Goal: Find specific fact: Find contact information

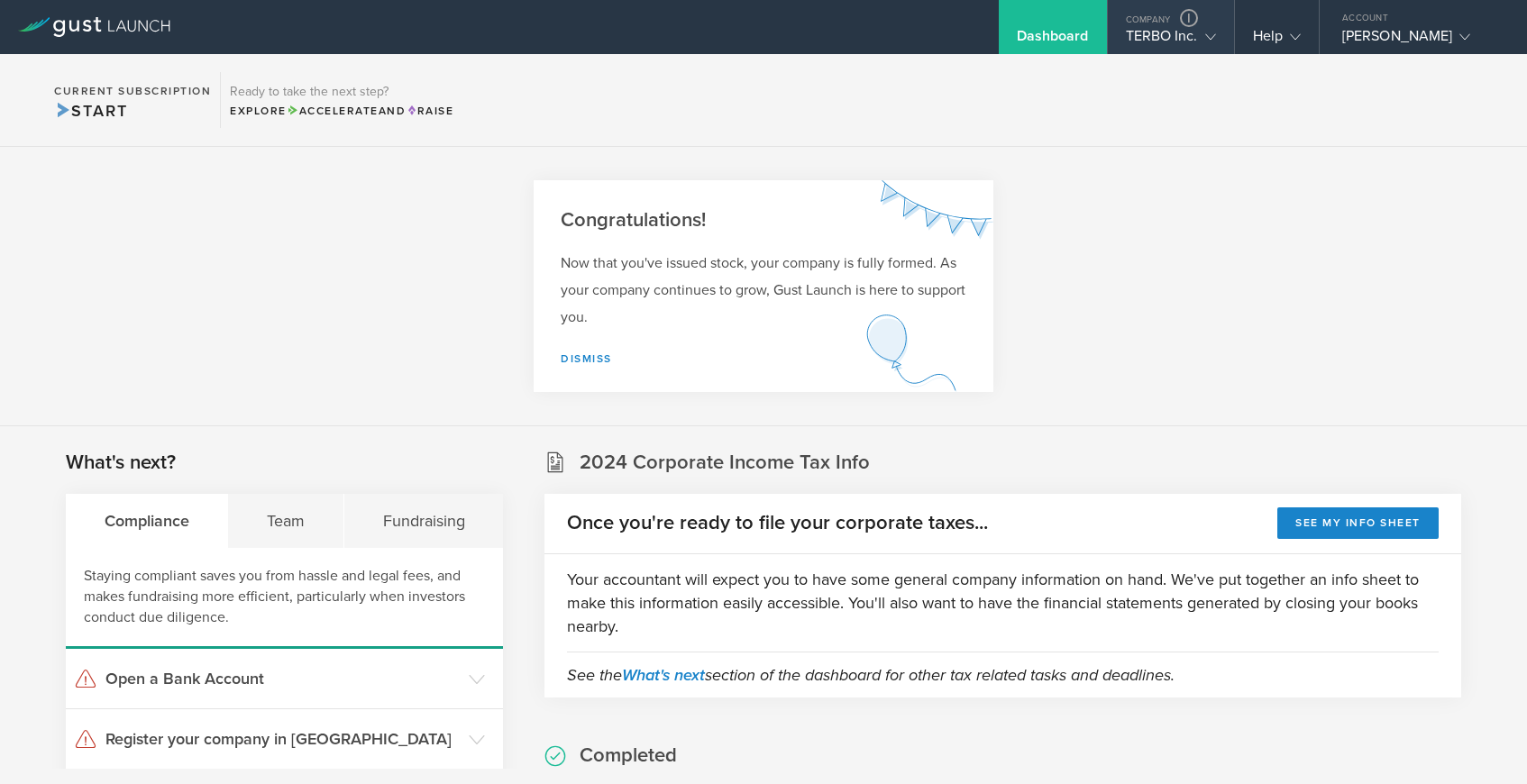
click at [1167, 46] on div "TERBO Inc." at bounding box center [1171, 41] width 90 height 27
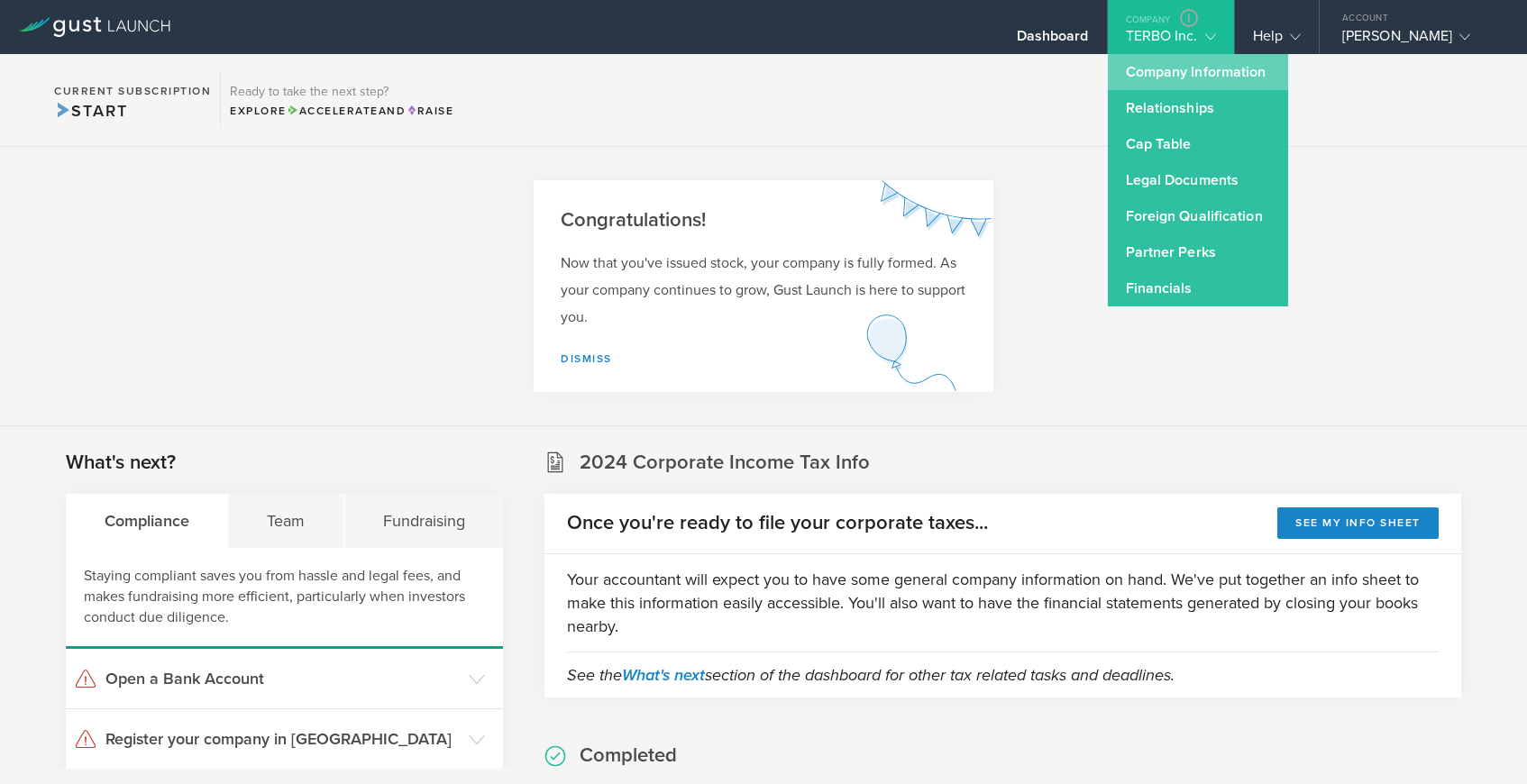
click at [1161, 73] on link "Company Information" at bounding box center [1198, 71] width 180 height 36
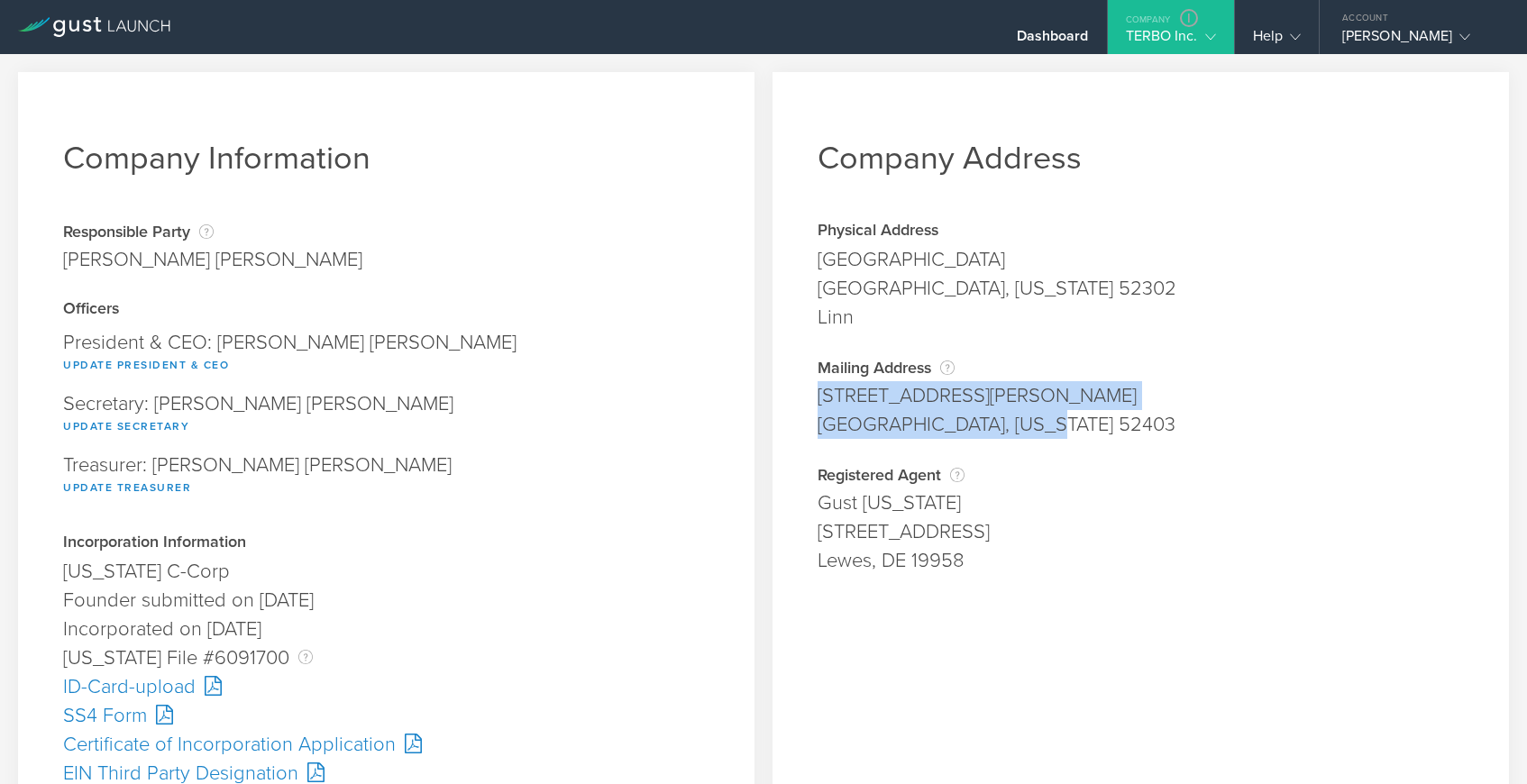
drag, startPoint x: 819, startPoint y: 392, endPoint x: 1077, endPoint y: 417, distance: 259.2
click at [1077, 417] on span "234 33rd St Dr SE Cedar Rapids, Iowa 52403" at bounding box center [1141, 409] width 647 height 58
copy span "234 33rd St Dr SE Cedar Rapids, Iowa 52403"
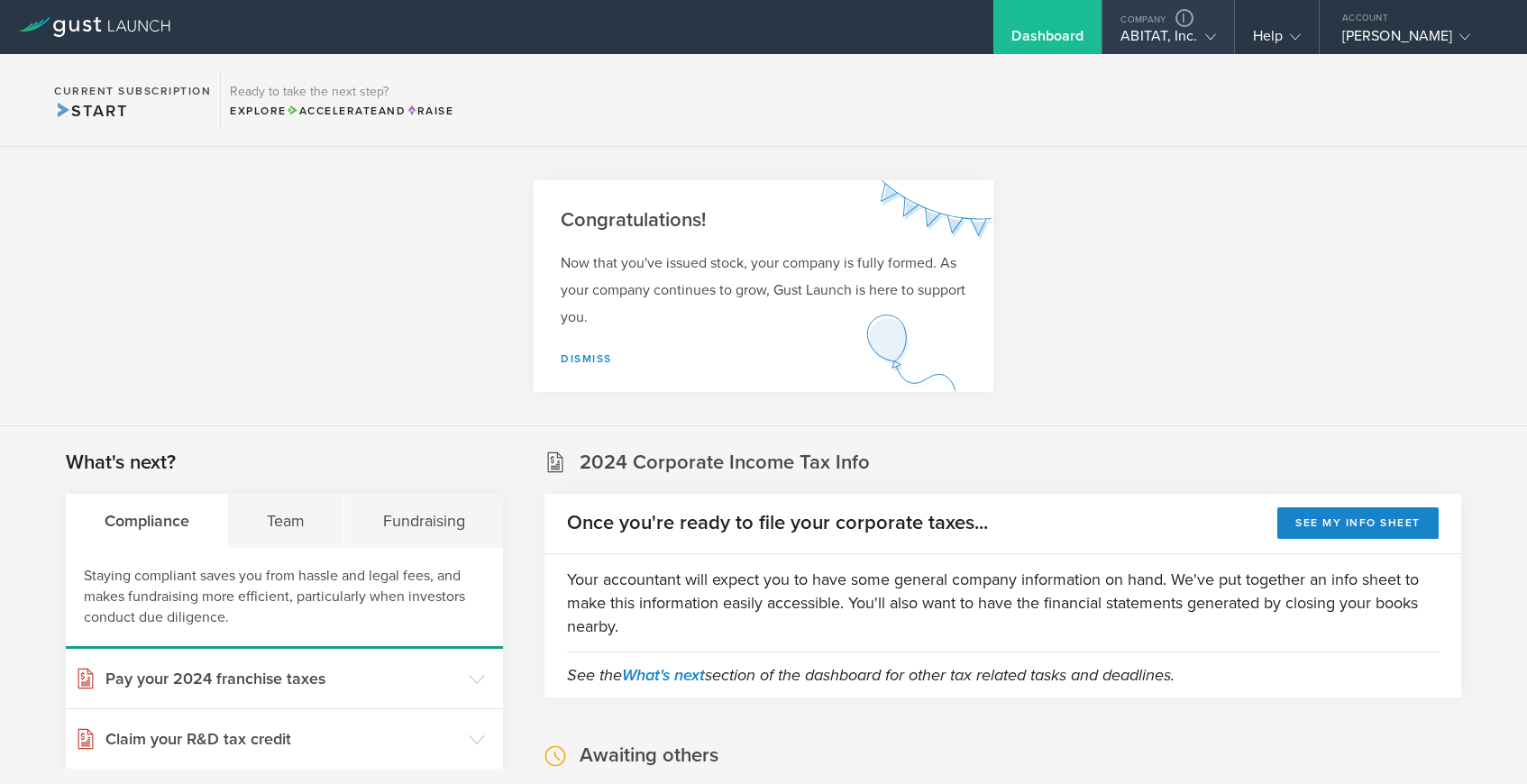
click at [1165, 32] on div "ABITAT, Inc." at bounding box center [1167, 41] width 94 height 27
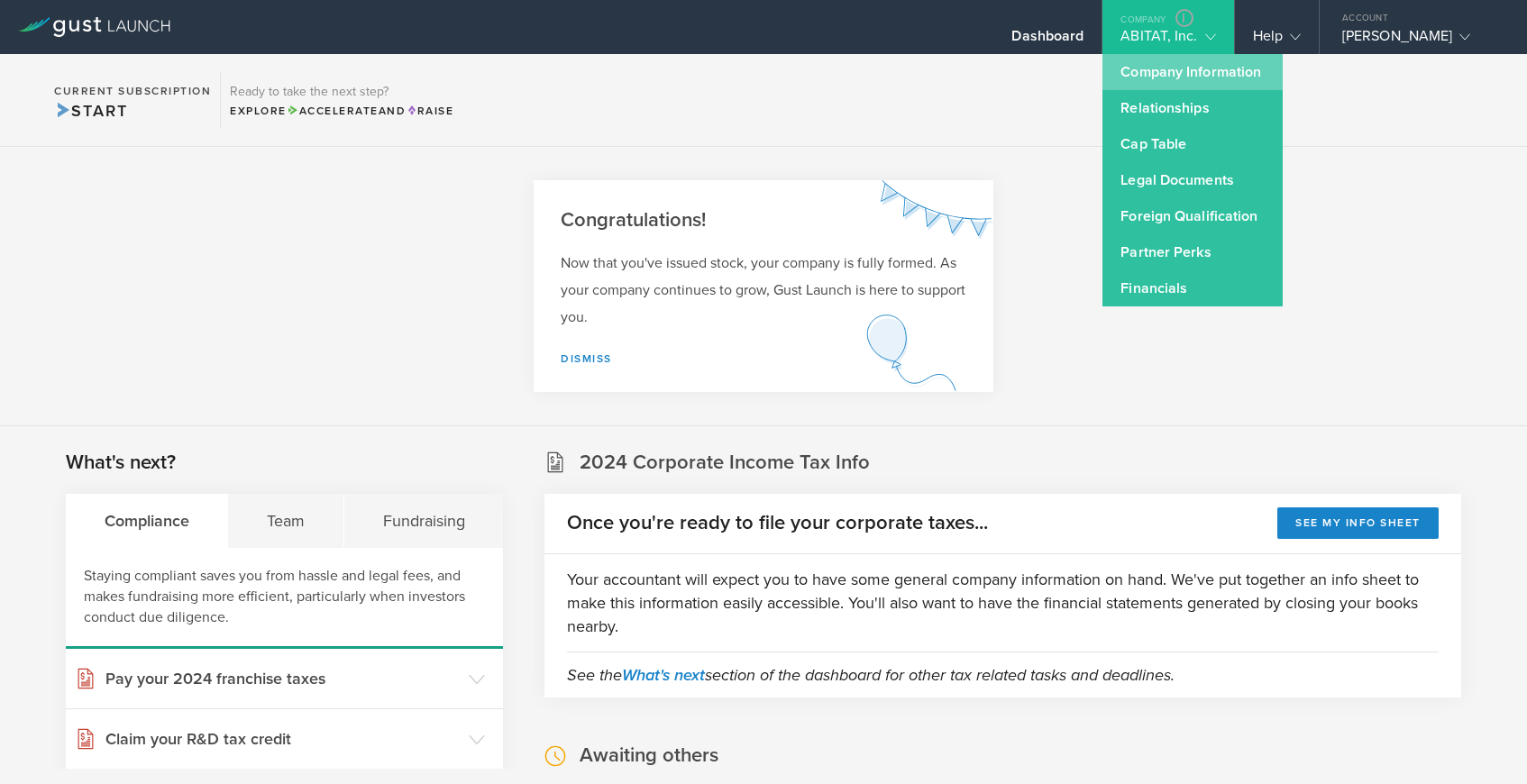
click at [1162, 66] on link "Company Information" at bounding box center [1193, 71] width 180 height 36
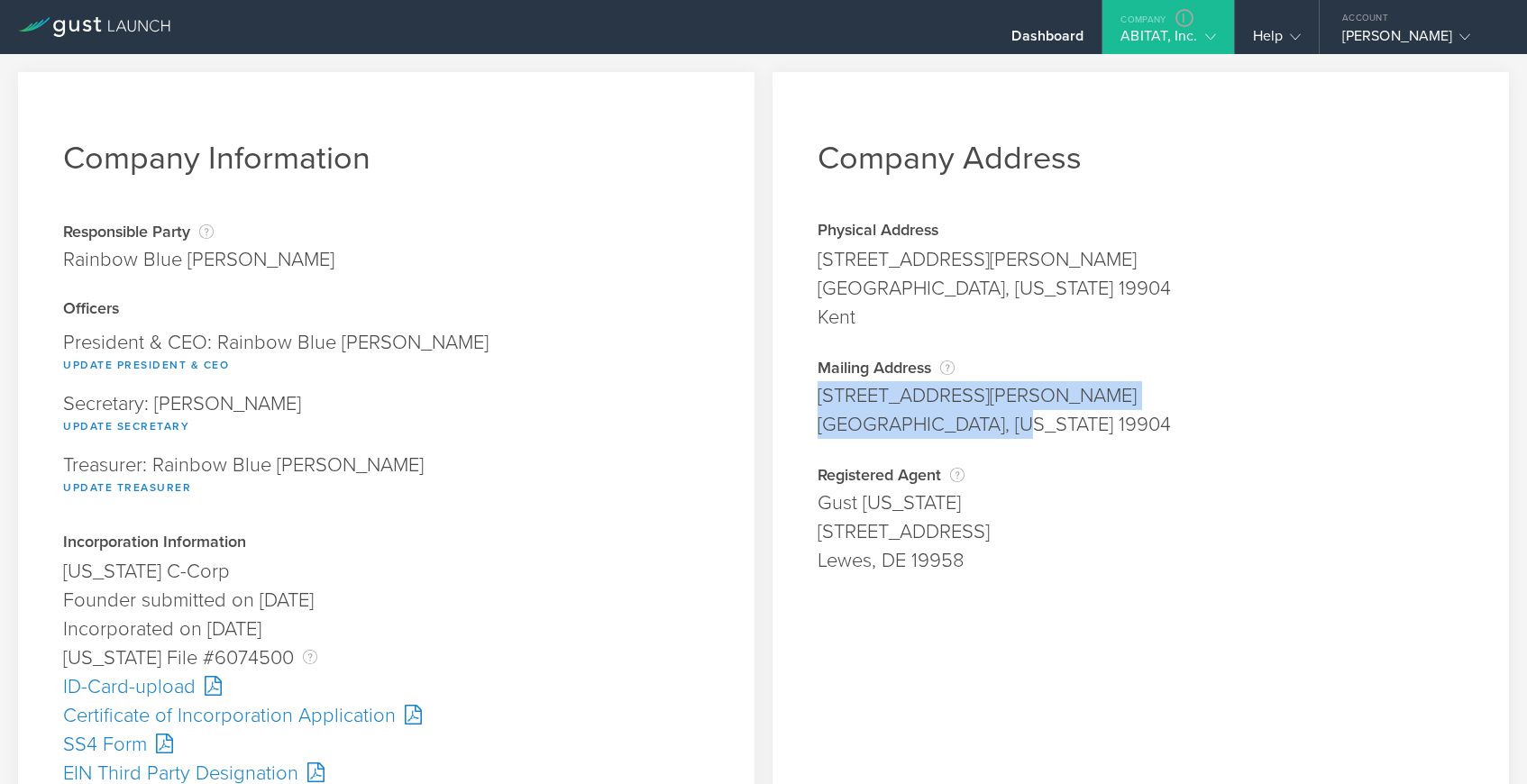
drag, startPoint x: 819, startPoint y: 394, endPoint x: 1014, endPoint y: 433, distance: 198.9
click at [1014, 433] on span "1151 Walker Rd Dover, Delaware 19904" at bounding box center [1141, 409] width 647 height 58
copy span "1151 Walker Rd Dover, Delaware 19904"
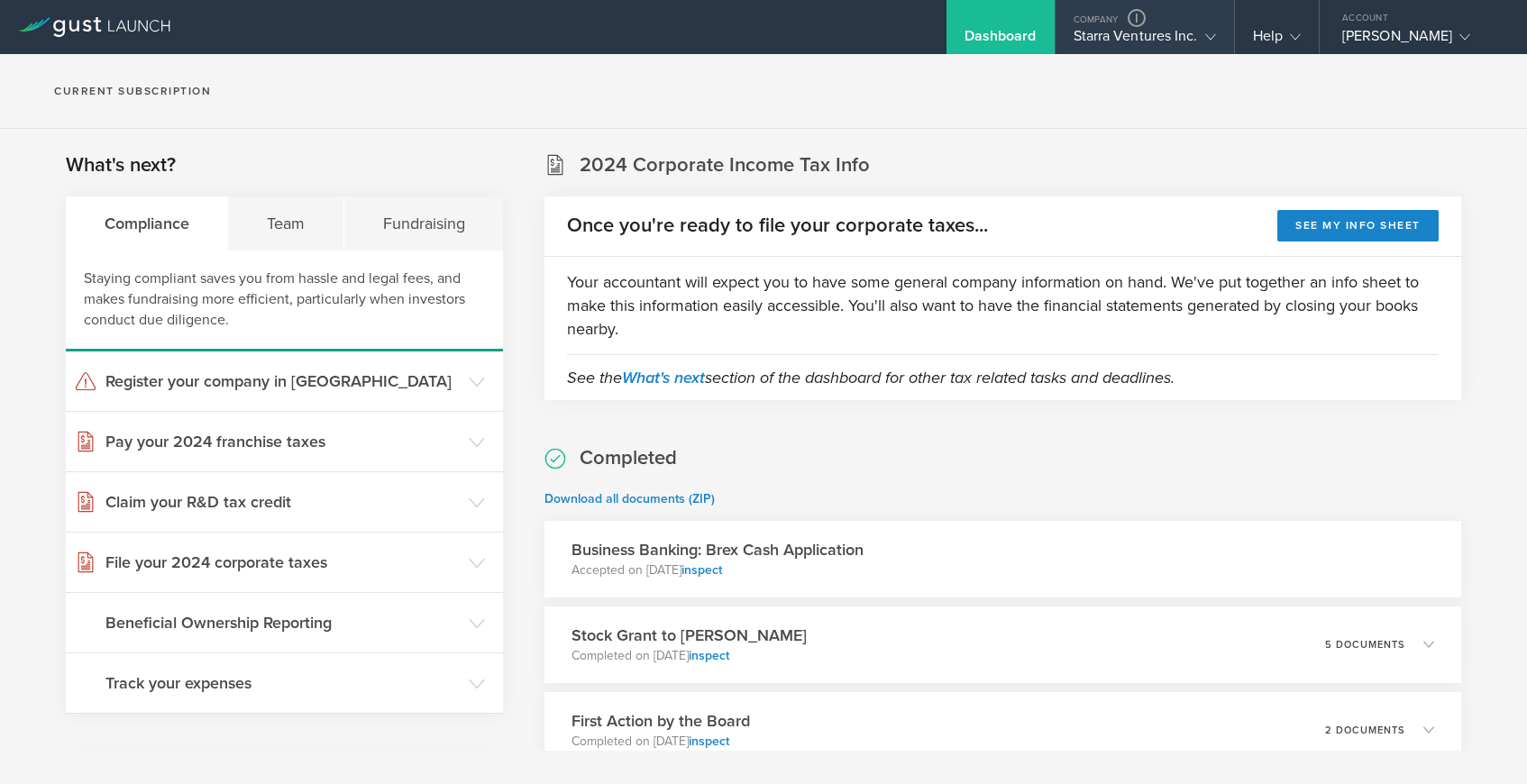
click at [1146, 32] on div "Starra Ventures Inc." at bounding box center [1145, 41] width 143 height 27
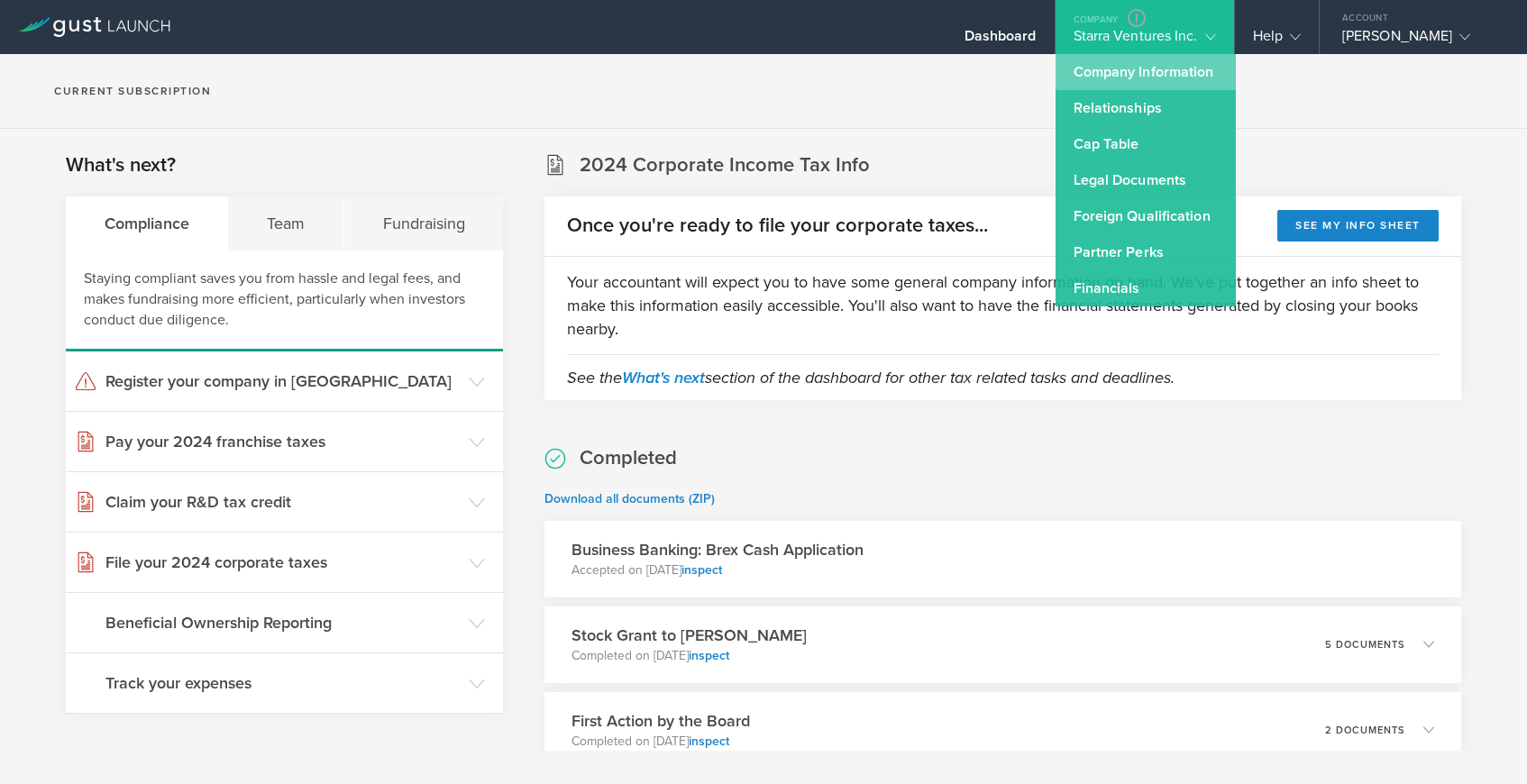
click at [1145, 73] on link "Company Information" at bounding box center [1146, 71] width 180 height 36
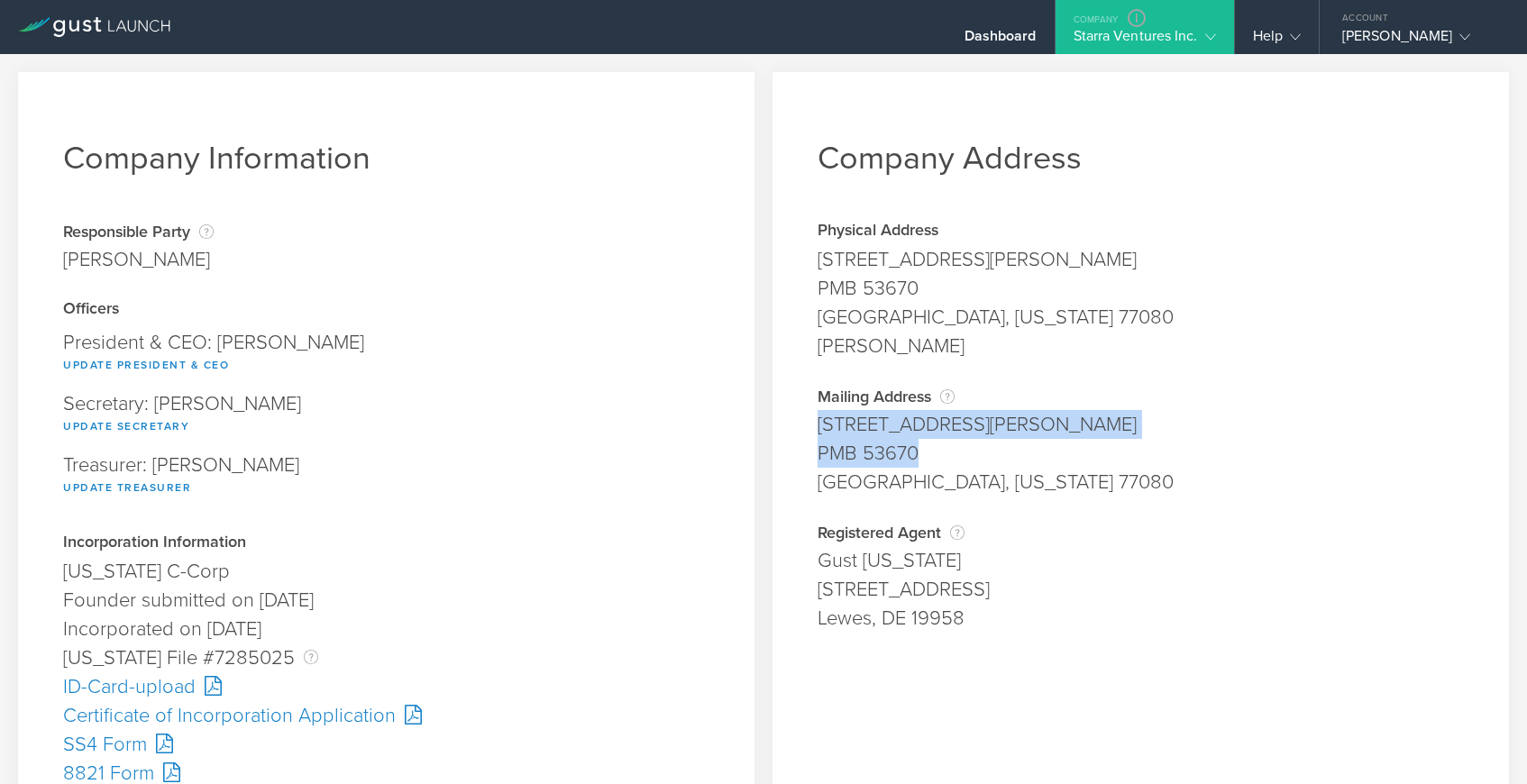
drag, startPoint x: 819, startPoint y: 424, endPoint x: 943, endPoint y: 456, distance: 128.1
click at [943, 456] on span "12333 Sowden Rd Ste B PMB 53670 Houston, Texas 77080" at bounding box center [1141, 453] width 647 height 86
copy span "12333 Sowden Rd Ste B PMB 53670"
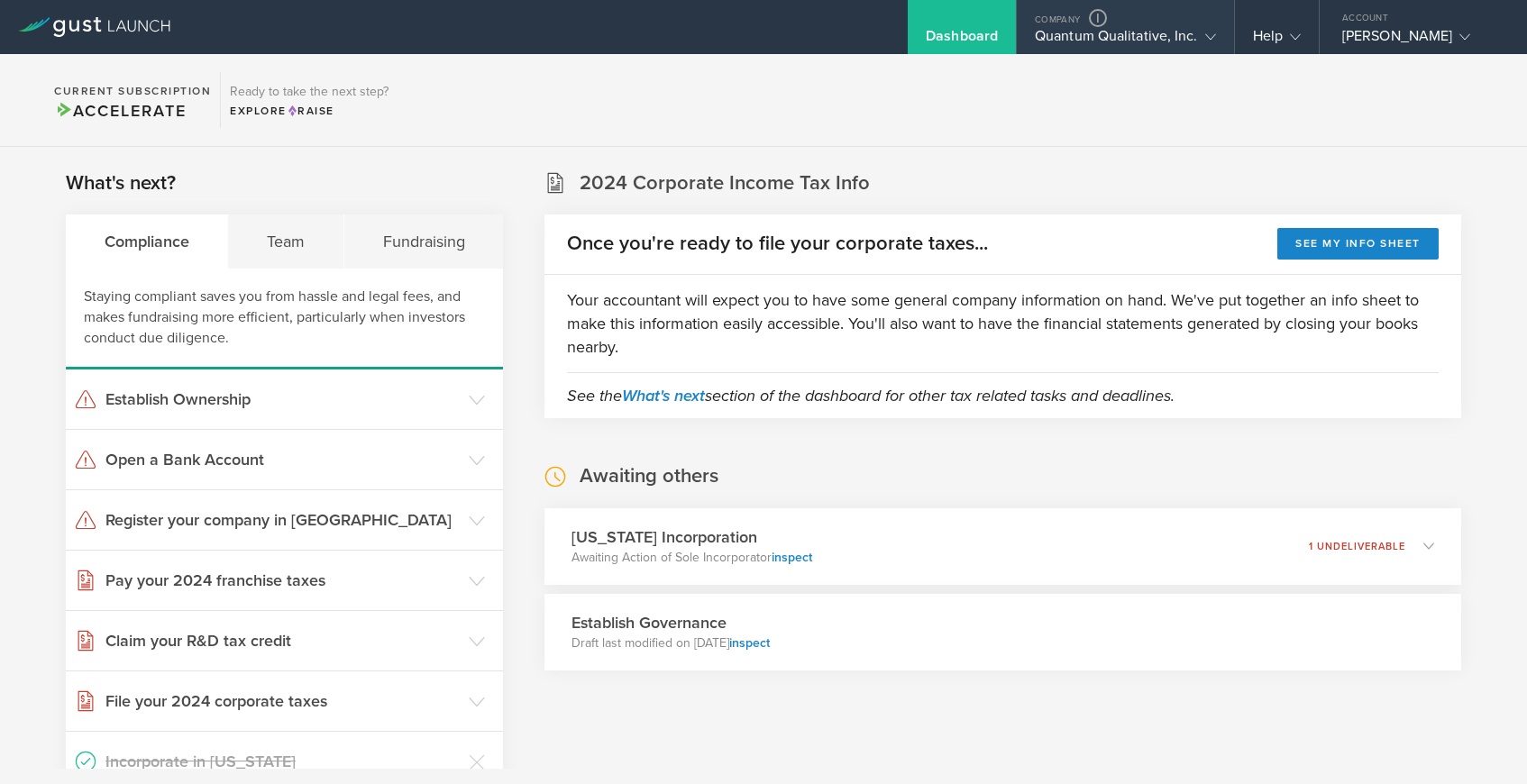
click at [1100, 33] on div "Quantum Qualitative, Inc." at bounding box center [1126, 41] width 181 height 27
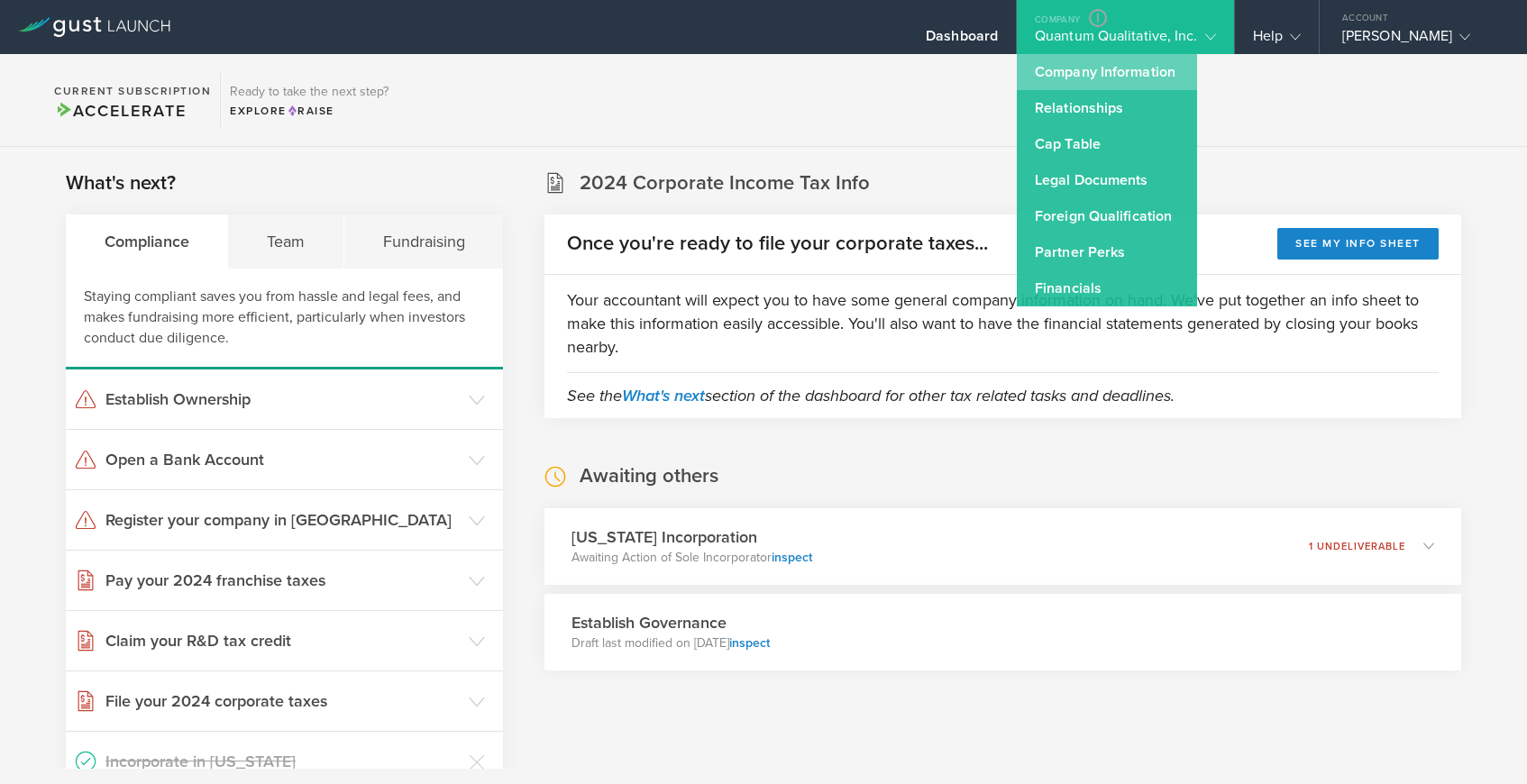
click at [1088, 64] on link "Company Information" at bounding box center [1107, 71] width 180 height 36
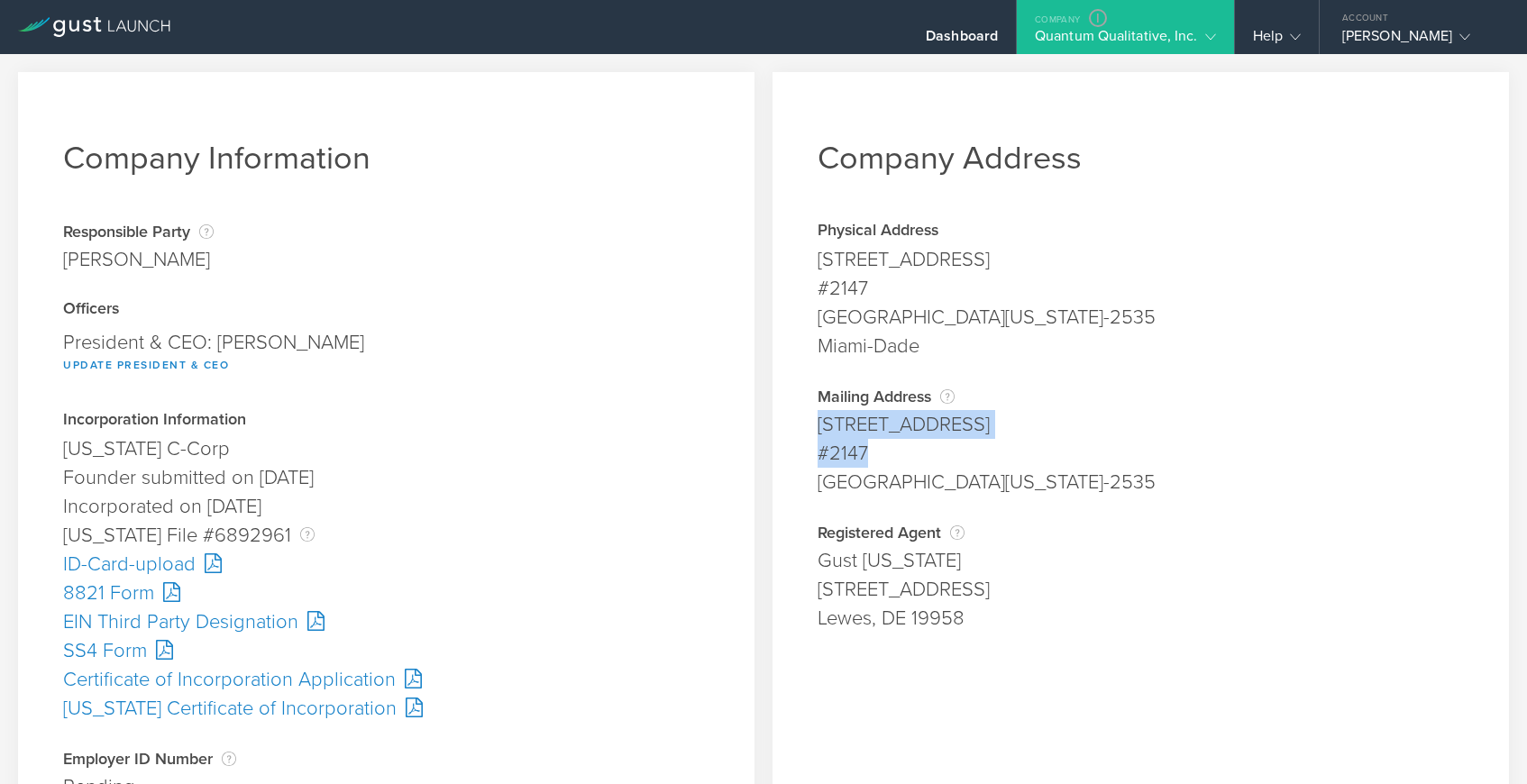
drag, startPoint x: 819, startPoint y: 426, endPoint x: 969, endPoint y: 440, distance: 150.7
click at [969, 441] on span "[STREET_ADDRESS][US_STATE]" at bounding box center [1141, 453] width 647 height 86
copy span "[STREET_ADDRESS]"
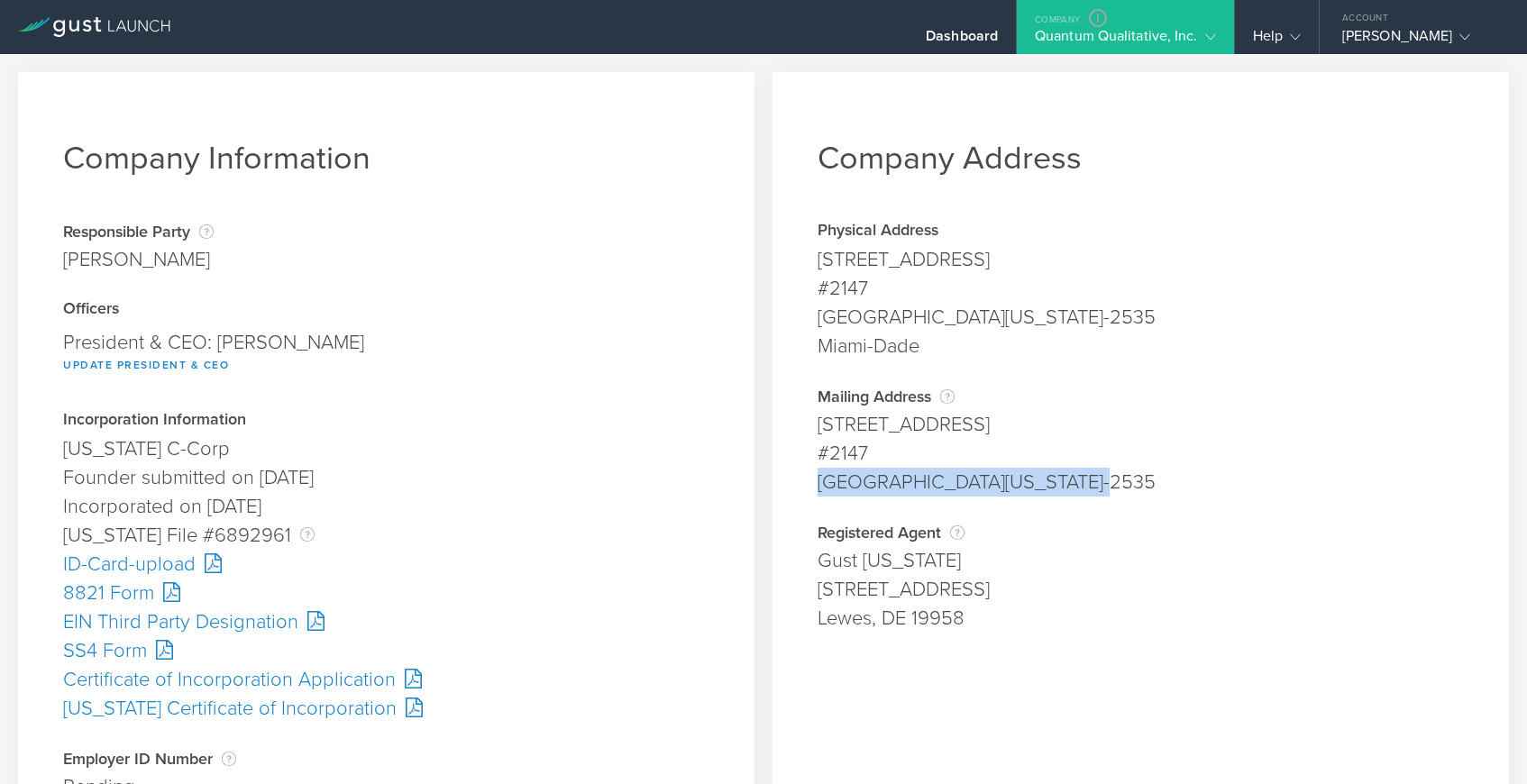
drag, startPoint x: 819, startPoint y: 483, endPoint x: 1079, endPoint y: 484, distance: 260.0
click at [1079, 484] on div "[GEOGRAPHIC_DATA][US_STATE]-2535" at bounding box center [1141, 482] width 647 height 28
copy div "[GEOGRAPHIC_DATA][US_STATE]-2535"
